Goal: Register for event/course

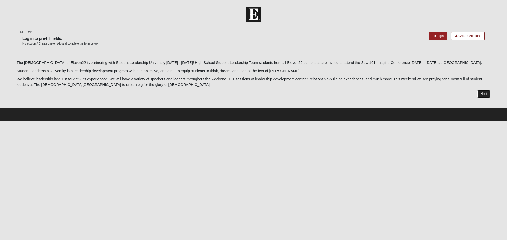
click at [485, 93] on link "Next" at bounding box center [483, 94] width 13 height 8
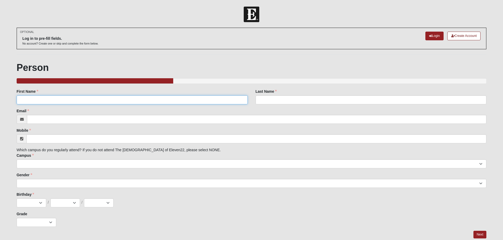
click at [142, 100] on input "First Name" at bounding box center [132, 100] width 231 height 9
type input "[PERSON_NAME]"
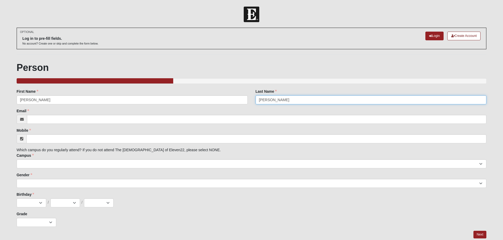
type input "[PERSON_NAME]"
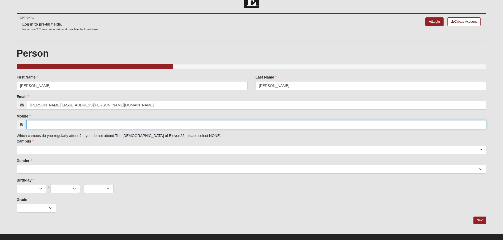
scroll to position [22, 0]
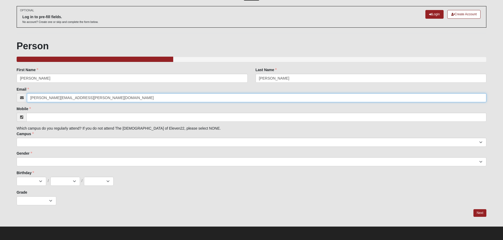
drag, startPoint x: 48, startPoint y: 98, endPoint x: 5, endPoint y: 102, distance: 42.9
click at [9, 100] on form "Log In SLT / SLU 2025 Events SLT / SLU 2025 Error OPTIONAL Log in to pre-fill f…" at bounding box center [251, 112] width 503 height 255
type input "[EMAIL_ADDRESS][DOMAIN_NAME]"
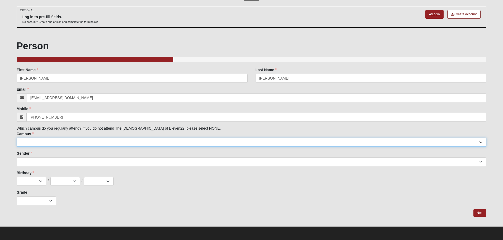
type input "[PHONE_NUMBER]"
click at [80, 142] on select "[GEOGRAPHIC_DATA] [GEOGRAPHIC_DATA] (Coming Soon) Eleven22 Online [PERSON_NAME]…" at bounding box center [252, 142] width 470 height 9
select select "17"
click at [17, 138] on select "[GEOGRAPHIC_DATA] [GEOGRAPHIC_DATA] (Coming Soon) Eleven22 Online [PERSON_NAME]…" at bounding box center [252, 142] width 470 height 9
click at [66, 142] on select "[GEOGRAPHIC_DATA] [GEOGRAPHIC_DATA] (Coming Soon) Eleven22 Online [PERSON_NAME]…" at bounding box center [252, 142] width 470 height 9
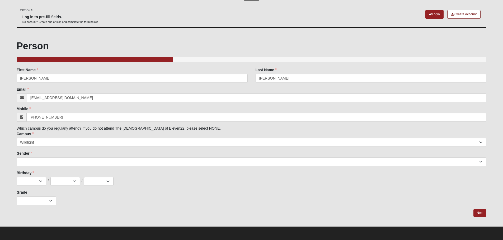
click at [175, 206] on div "OPTIONAL Log in to pre-fill fields. No account? Create one or skip and complete…" at bounding box center [252, 111] width 470 height 211
click at [87, 163] on select "[DEMOGRAPHIC_DATA] [DEMOGRAPHIC_DATA]" at bounding box center [252, 162] width 470 height 9
select select "1"
click at [17, 158] on select "[DEMOGRAPHIC_DATA] [DEMOGRAPHIC_DATA]" at bounding box center [252, 162] width 470 height 9
click at [36, 182] on select "Jan Feb Mar Apr May Jun [DATE] Aug Sep Oct Nov Dec" at bounding box center [32, 181] width 30 height 9
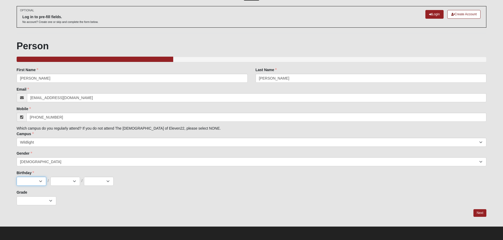
select select "5"
click at [17, 177] on select "Jan Feb Mar Apr May Jun [DATE] Aug Sep Oct Nov Dec" at bounding box center [32, 181] width 30 height 9
click at [64, 178] on select "1 2 3 4 5 6 7 8 9 10 11 12 13 14 15 16 17 18 19 20 21 22 23 24 25 26 27 28 29 3…" at bounding box center [65, 181] width 30 height 9
select select "27"
click at [50, 177] on select "1 2 3 4 5 6 7 8 9 10 11 12 13 14 15 16 17 18 19 20 21 22 23 24 25 26 27 28 29 3…" at bounding box center [65, 181] width 30 height 9
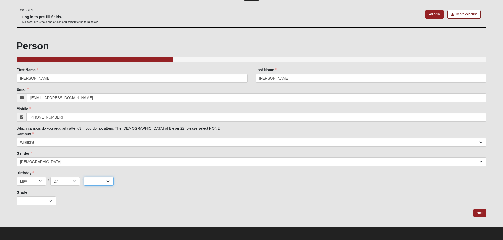
click at [94, 181] on select "2025 2024 2023 2022 2021 2020 2019 2018 2017 2016 2015 2014 2013 2012 2011 2010…" at bounding box center [99, 181] width 30 height 9
select select "2009"
click at [84, 177] on select "2025 2024 2023 2022 2021 2020 2019 2018 2017 2016 2015 2014 2013 2012 2011 2010…" at bounding box center [99, 181] width 30 height 9
click at [42, 199] on select "K 1st 2nd 3rd 4th 5th 6th 7th 8th 9th 10th 11th 12th" at bounding box center [37, 201] width 40 height 9
select select "1"
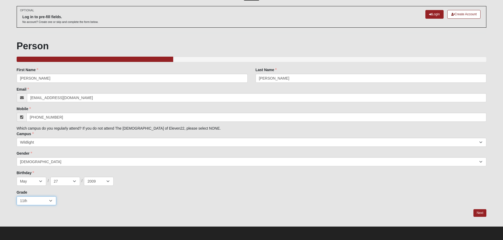
click at [17, 197] on select "K 1st 2nd 3rd 4th 5th 6th 7th 8th 9th 10th 11th 12th" at bounding box center [37, 201] width 40 height 9
click at [193, 193] on div "Grade K 1st 2nd 3rd 4th 5th 6th 7th 8th 9th 10th 11th 12th" at bounding box center [252, 198] width 470 height 16
click at [480, 214] on link "Next" at bounding box center [479, 214] width 13 height 8
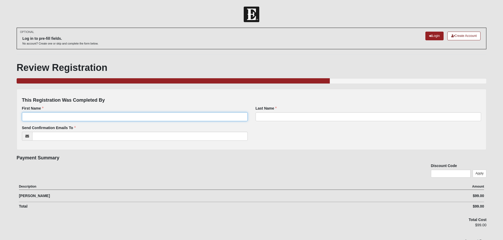
click at [123, 117] on input "First Name" at bounding box center [135, 116] width 226 height 9
type input "[PERSON_NAME]"
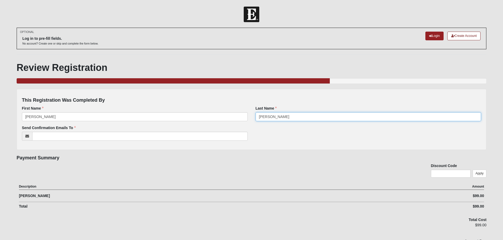
type input "[PERSON_NAME]"
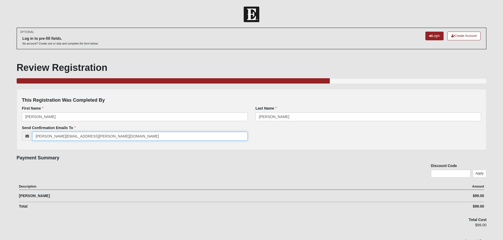
type input "[PERSON_NAME][EMAIL_ADDRESS][PERSON_NAME][DOMAIN_NAME]"
click at [315, 171] on div "Discount Code Apply" at bounding box center [252, 172] width 470 height 19
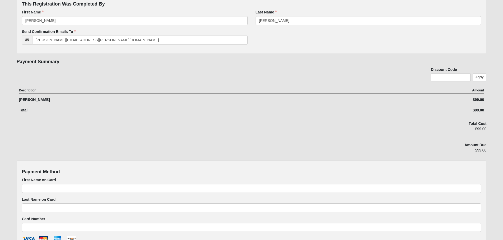
scroll to position [106, 0]
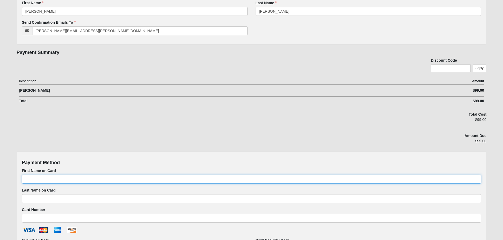
click at [211, 179] on input "First Name on Card" at bounding box center [251, 179] width 459 height 9
type input "[PERSON_NAME]"
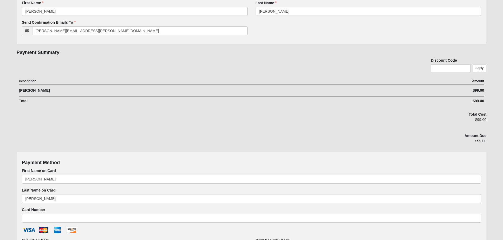
type input "[CREDIT_CARD_NUMBER]"
select select "8"
select select "2028"
type input "323"
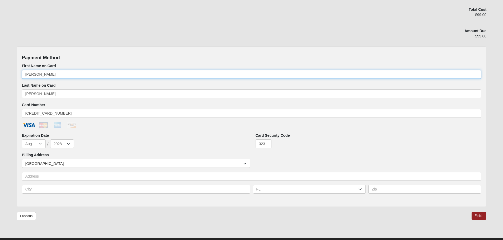
scroll to position [211, 0]
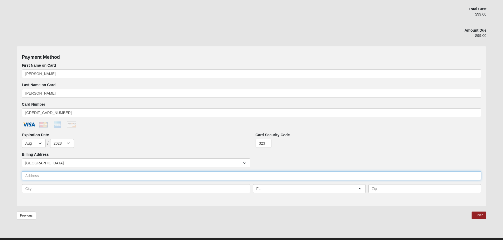
click at [219, 176] on input "text" at bounding box center [251, 176] width 459 height 9
type input "96016 SOAP CREEK DR"
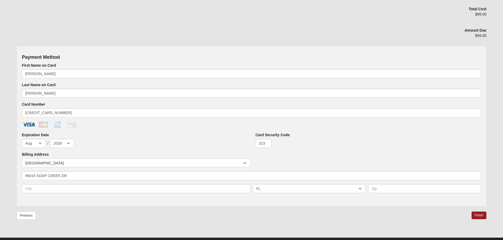
type input "[GEOGRAPHIC_DATA]"
type input "32034-2659"
click at [477, 215] on link "Finish" at bounding box center [478, 216] width 15 height 8
